Goal: Task Accomplishment & Management: Manage account settings

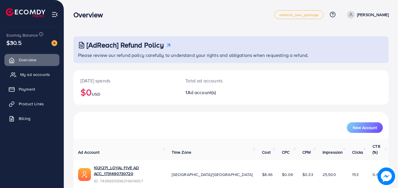
click at [44, 74] on span "My ad accounts" at bounding box center [35, 74] width 30 height 6
click at [32, 71] on link "My ad accounts" at bounding box center [31, 75] width 55 height 12
click at [30, 77] on span "My ad accounts" at bounding box center [35, 74] width 30 height 6
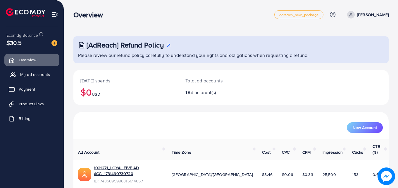
click at [30, 77] on span "My ad accounts" at bounding box center [35, 74] width 30 height 6
click at [29, 71] on span "My ad accounts" at bounding box center [35, 74] width 30 height 6
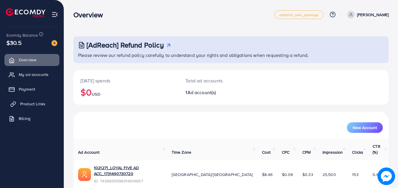
click at [20, 102] on span "Product Links" at bounding box center [32, 104] width 25 height 6
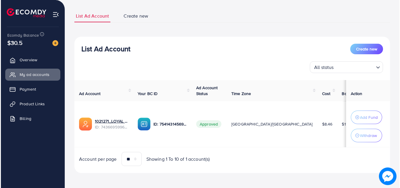
scroll to position [35, 0]
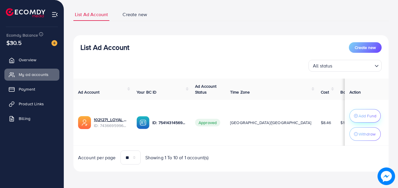
click at [365, 117] on p "Add Fund" at bounding box center [368, 115] width 18 height 7
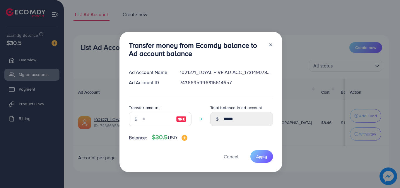
click at [271, 47] on div at bounding box center [267, 50] width 9 height 19
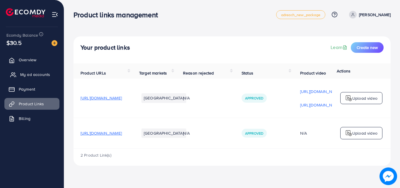
click at [42, 73] on span "My ad accounts" at bounding box center [35, 74] width 30 height 6
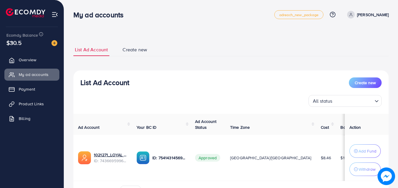
click at [226, 144] on td "Approved" at bounding box center [208, 158] width 35 height 46
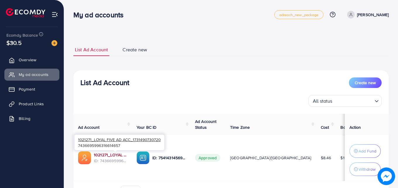
click at [115, 153] on link "1021271_LOYAL FIVE AD ACC_1731490730720" at bounding box center [110, 155] width 33 height 6
